Goal: Information Seeking & Learning: Understand process/instructions

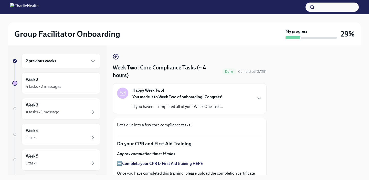
scroll to position [320, 0]
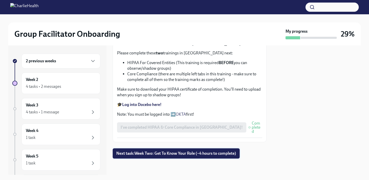
click at [183, 153] on span "Next task : Week Two: Get To Know Your Role (~4 hours to complete)" at bounding box center [176, 153] width 120 height 5
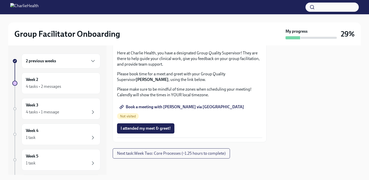
scroll to position [542, 0]
click at [209, 154] on span "Next task : Week Two: Core Processes (~1.25 hours to complete)" at bounding box center [171, 153] width 109 height 5
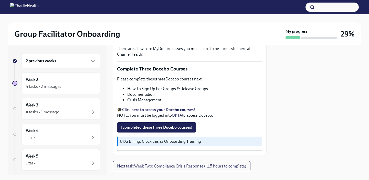
scroll to position [188, 0]
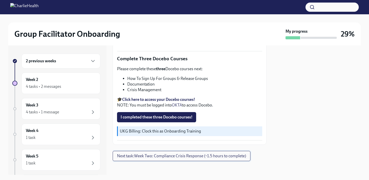
click at [232, 151] on button "Next task : Week Two: Compliance Crisis Response (~1.5 hours to complete)" at bounding box center [182, 156] width 138 height 10
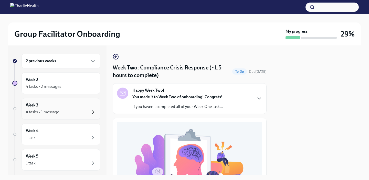
click at [90, 114] on icon "button" at bounding box center [93, 112] width 6 height 6
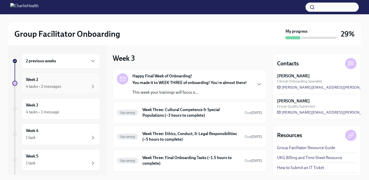
click at [73, 86] on div "4 tasks • 2 messages" at bounding box center [61, 87] width 70 height 6
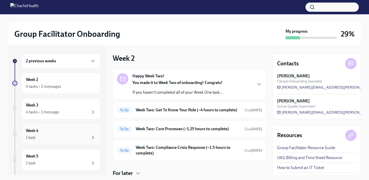
click at [60, 143] on div "Week 4 1 task" at bounding box center [61, 135] width 79 height 22
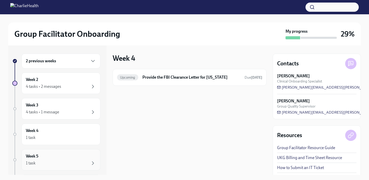
click at [58, 157] on div "Week 5 1 task" at bounding box center [61, 160] width 70 height 13
click at [62, 141] on div "Week 4 1 task" at bounding box center [61, 135] width 79 height 22
click at [61, 92] on div "Week 2 4 tasks • 2 messages" at bounding box center [61, 84] width 79 height 22
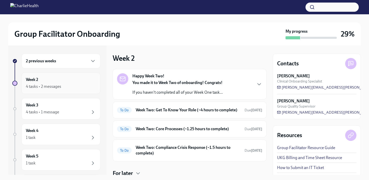
click at [67, 86] on div "4 tasks • 2 messages" at bounding box center [61, 87] width 70 height 6
click at [210, 108] on h6 "Week Two: Get To Know Your Role (~4 hours to complete)" at bounding box center [188, 111] width 105 height 6
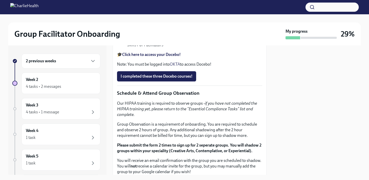
scroll to position [230, 0]
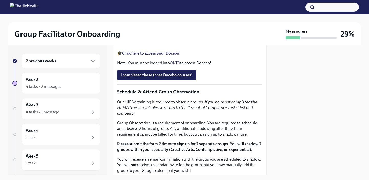
drag, startPoint x: 186, startPoint y: 103, endPoint x: 109, endPoint y: 103, distance: 76.8
click at [109, 103] on div "2 previous weeks Week 2 4 tasks • 2 messages Week 3 4 tasks • 1 message Week 4 …" at bounding box center [184, 111] width 353 height 130
drag, startPoint x: 189, startPoint y: 104, endPoint x: 150, endPoint y: 104, distance: 38.9
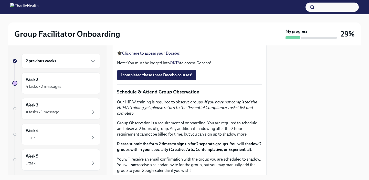
click at [184, 107] on div "You've made it to Week Two of Charlie Health onboarding! Congratulations and th…" at bounding box center [189, 113] width 145 height 441
drag, startPoint x: 187, startPoint y: 105, endPoint x: 113, endPoint y: 105, distance: 73.7
click at [113, 105] on div "You've made it to Week Two of Charlie Health onboarding! Congratulations and th…" at bounding box center [190, 112] width 154 height 449
copy p "[URL][DOMAIN_NAME]"
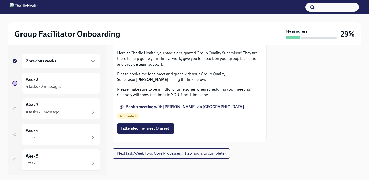
scroll to position [528, 0]
click at [192, 112] on link "Book a meeting with [PERSON_NAME] via [GEOGRAPHIC_DATA]" at bounding box center [182, 107] width 131 height 10
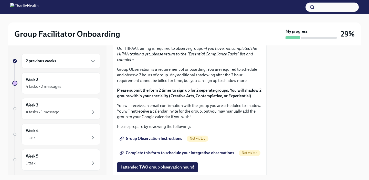
scroll to position [284, 0]
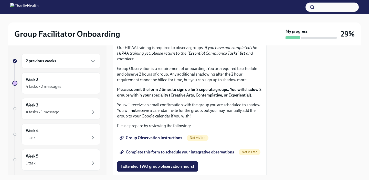
click at [187, 23] on span "I completed these three Docebo courses!" at bounding box center [157, 20] width 72 height 5
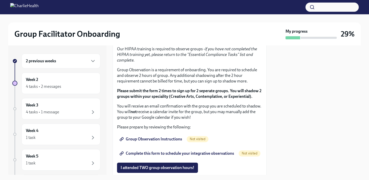
scroll to position [297, 0]
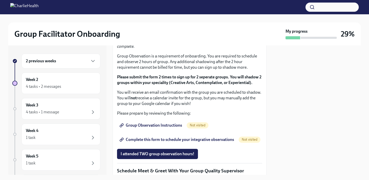
drag, startPoint x: 202, startPoint y: 77, endPoint x: 126, endPoint y: 76, distance: 75.5
copy li "How To Be A Successful Group Facilitator"
